Goal: Information Seeking & Learning: Learn about a topic

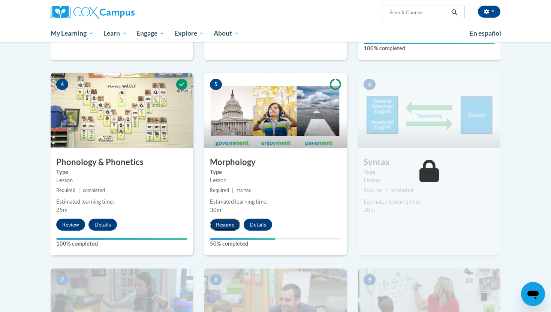
click at [228, 224] on button "Resume" at bounding box center [225, 225] width 30 height 12
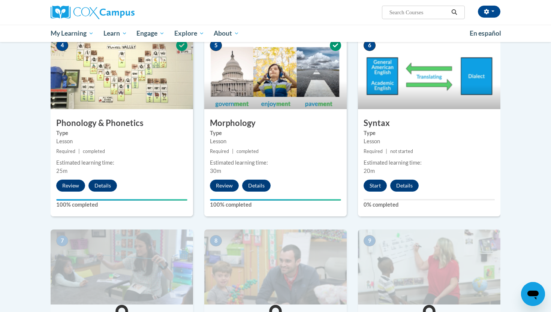
scroll to position [378, 0]
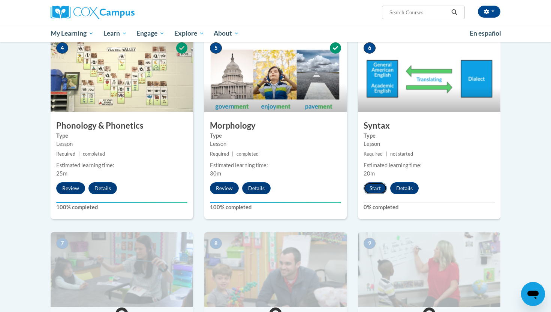
click at [377, 188] on button "Start" at bounding box center [375, 188] width 23 height 12
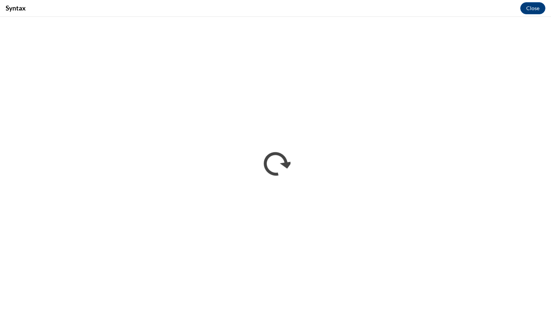
scroll to position [0, 0]
